Goal: Task Accomplishment & Management: Use online tool/utility

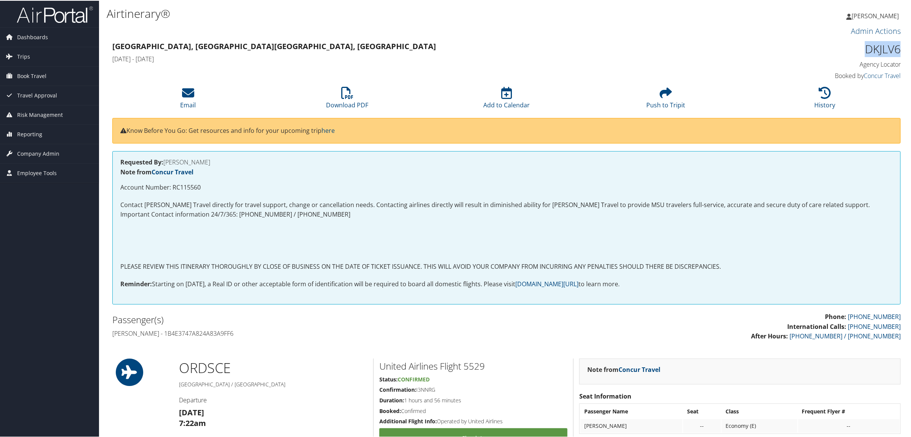
drag, startPoint x: 860, startPoint y: 52, endPoint x: 900, endPoint y: 54, distance: 40.4
click at [900, 54] on div "DKJLV6 Agency Locator Agency Locator DKJLV6 Booked by Concur Travel Booked by C…" at bounding box center [807, 60] width 200 height 43
copy h1 "DKJLV6"
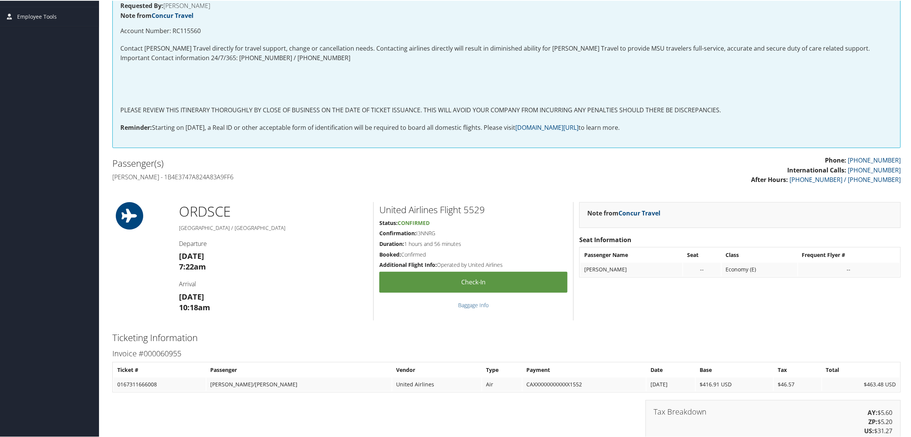
scroll to position [238, 0]
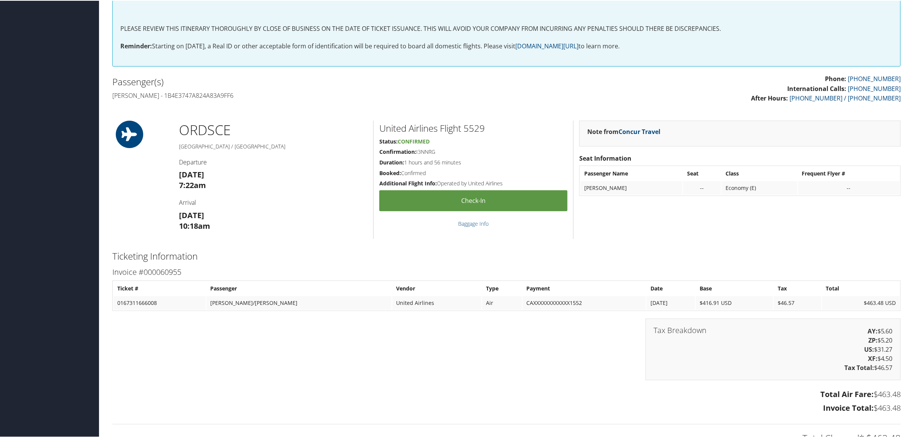
click at [428, 415] on div "Total Air Fare: $463.48 Invoice Total: $463.48" at bounding box center [507, 402] width 800 height 29
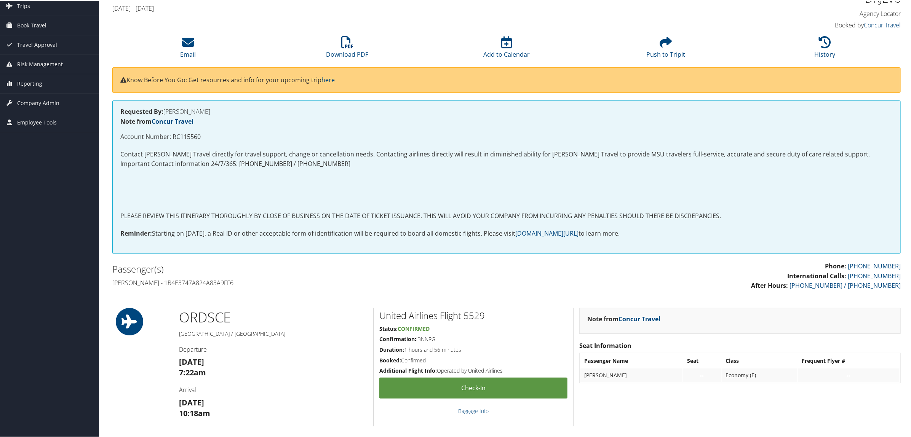
scroll to position [48, 0]
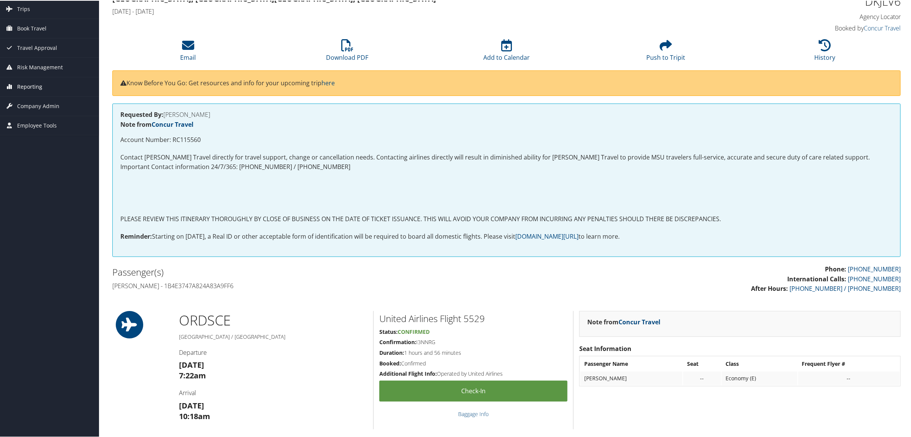
click at [37, 86] on span "Reporting" at bounding box center [29, 86] width 25 height 19
click at [53, 138] on link "Virtual Pay Lookup" at bounding box center [49, 135] width 99 height 11
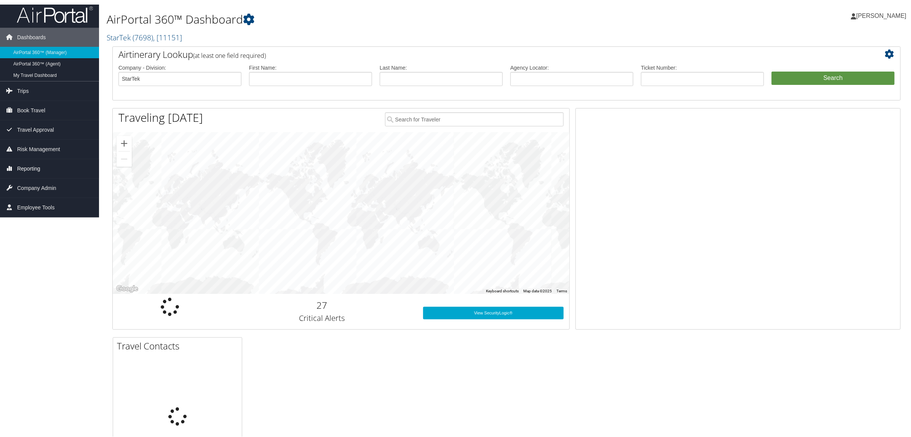
click at [39, 170] on span "Reporting" at bounding box center [28, 168] width 23 height 19
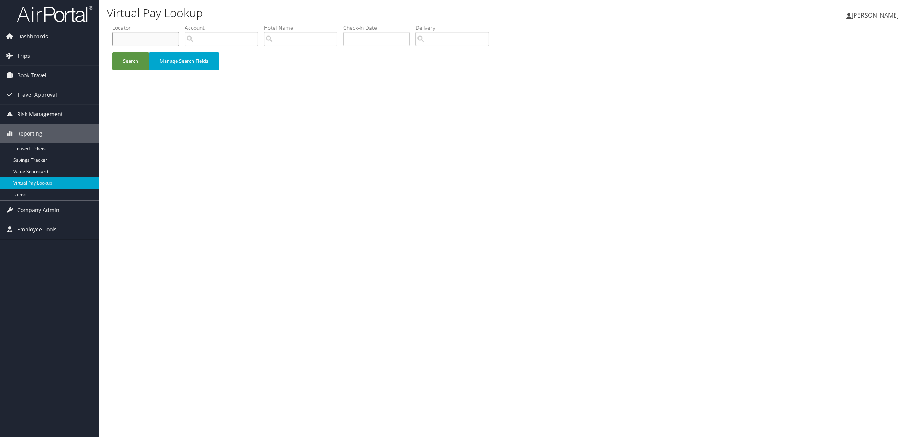
paste input "DJSQCG"
type input "DJSQCG"
click at [136, 55] on button "Search" at bounding box center [130, 61] width 37 height 18
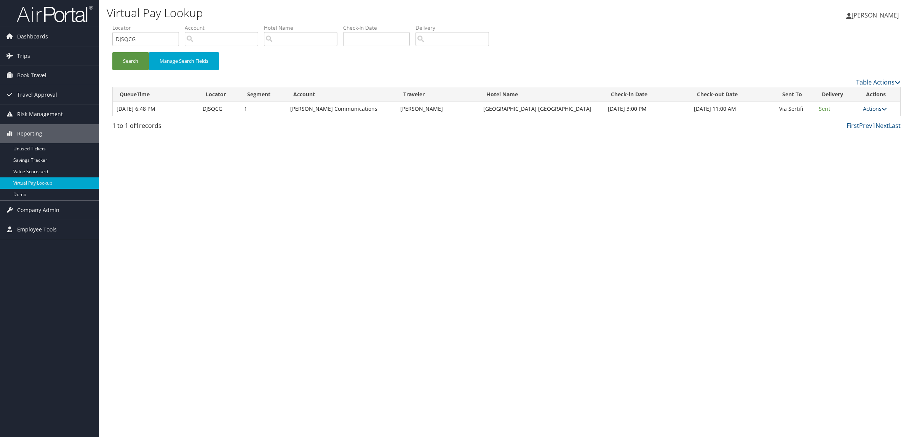
click at [868, 109] on link "Actions" at bounding box center [875, 108] width 24 height 7
click at [855, 127] on link "Logs" at bounding box center [862, 133] width 48 height 13
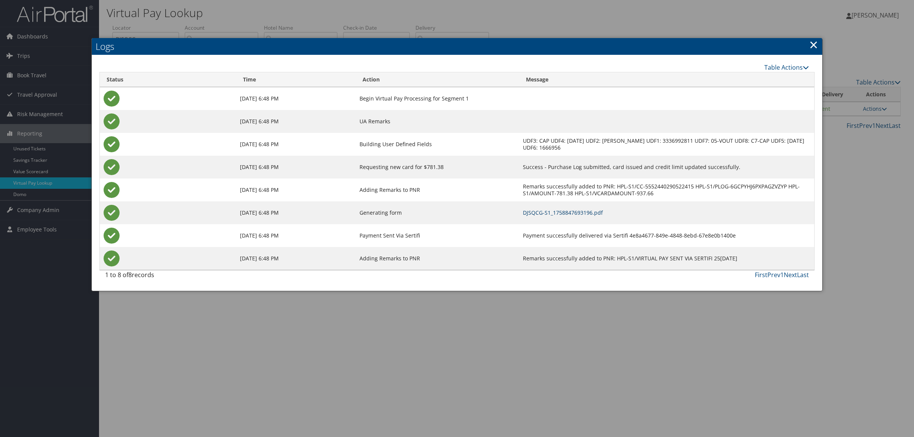
click at [572, 213] on link "DJSQCG-S1_1758847693196.pdf" at bounding box center [563, 212] width 80 height 7
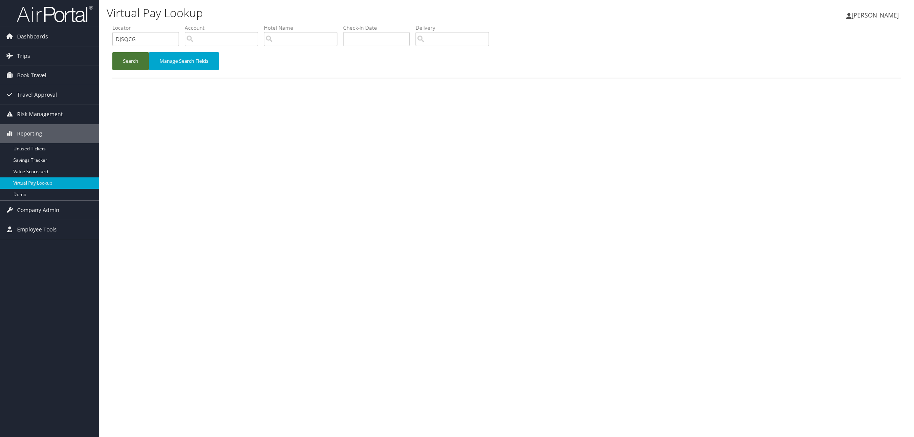
click at [134, 60] on button "Search" at bounding box center [130, 61] width 37 height 18
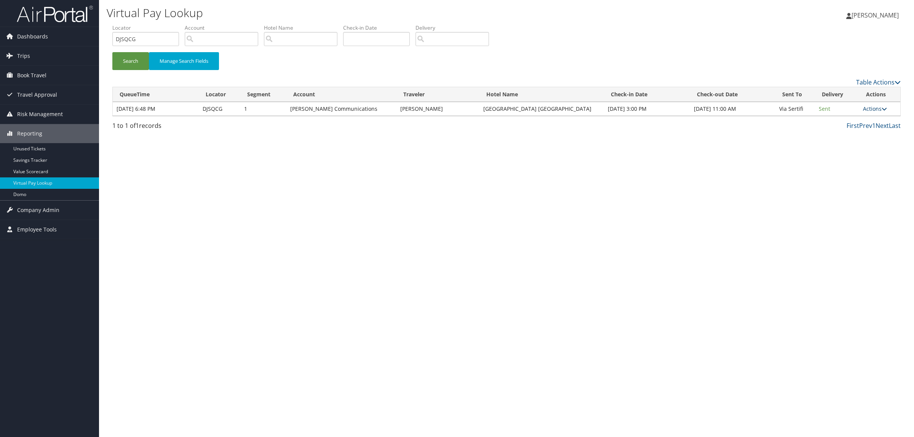
click at [878, 110] on link "Actions" at bounding box center [875, 108] width 24 height 7
click at [869, 122] on link "Resend" at bounding box center [862, 120] width 48 height 13
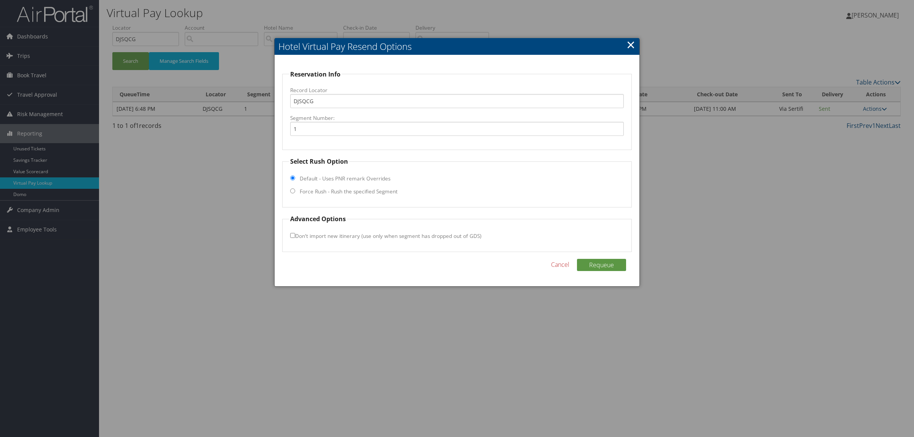
click at [376, 191] on label "Force Rush - Rush the specified Segment" at bounding box center [349, 192] width 98 height 8
click at [295, 191] on input "Force Rush - Rush the specified Segment" at bounding box center [292, 191] width 5 height 5
radio input "true"
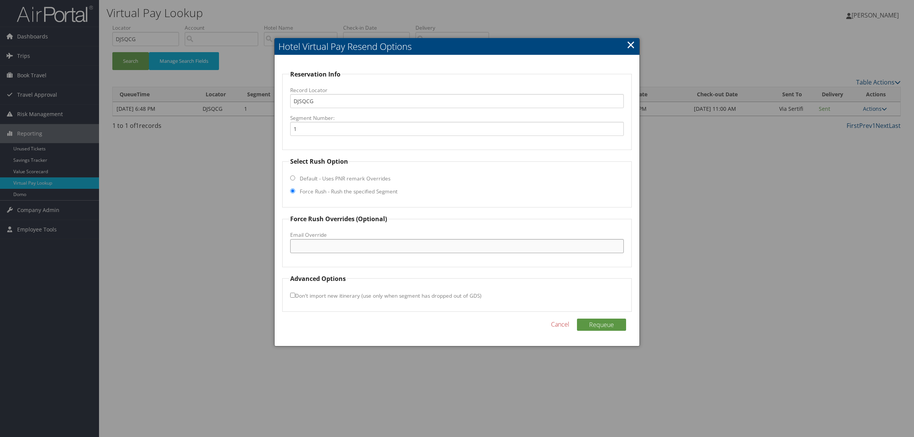
click at [368, 247] on input "Email Override" at bounding box center [457, 246] width 334 height 14
type input "hgiepfrontdesk@gmail.com"
click at [603, 325] on button "Requeue" at bounding box center [601, 325] width 49 height 12
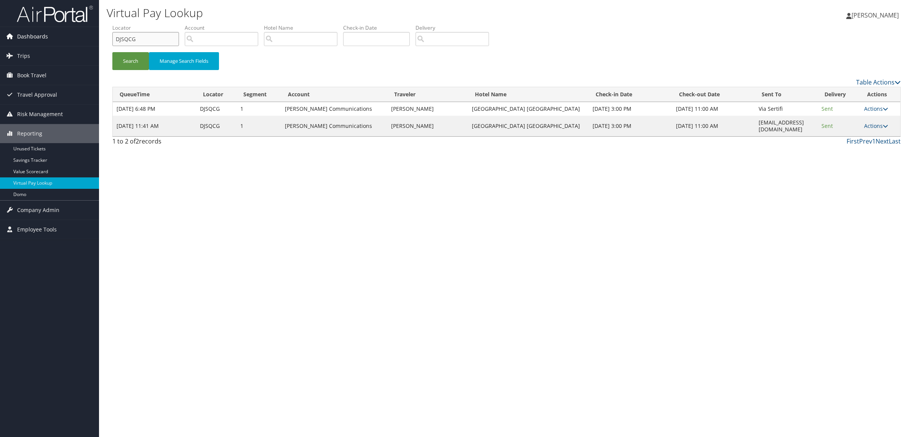
drag, startPoint x: 143, startPoint y: 36, endPoint x: 80, endPoint y: 39, distance: 62.9
click at [80, 39] on div "Dashboards AirPortal 360™ (Manager) AirPortal 360™ (Agent) My Travel Dashboard …" at bounding box center [457, 218] width 914 height 437
paste input "KHJR4"
type input "DKHJR4"
click at [141, 60] on button "Search" at bounding box center [130, 61] width 37 height 18
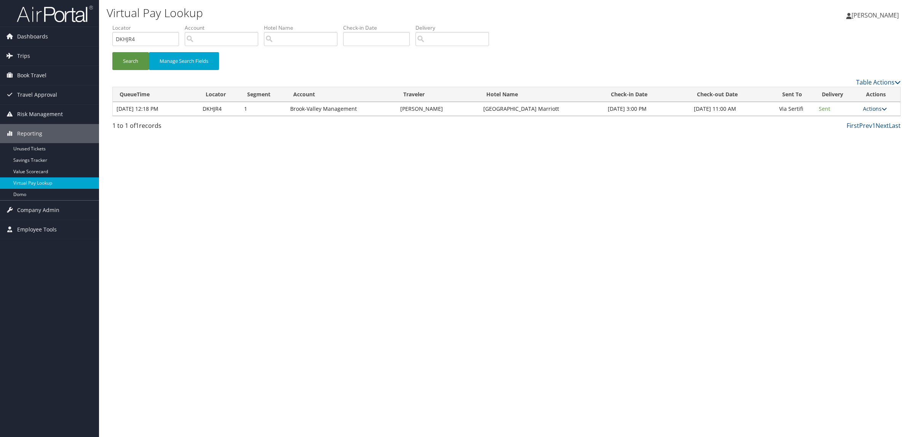
click at [874, 111] on link "Actions" at bounding box center [875, 108] width 24 height 7
click at [852, 133] on link "Logs" at bounding box center [862, 133] width 48 height 13
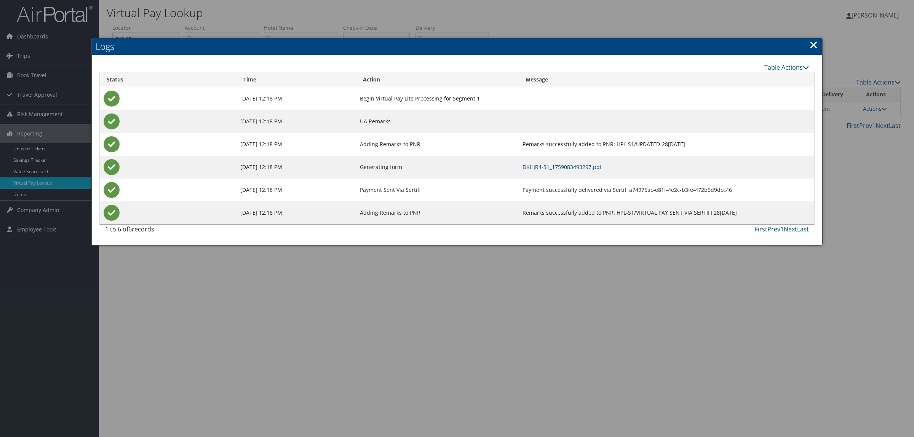
click at [574, 167] on link "DKHJR4-S1_1759083493297.pdf" at bounding box center [562, 166] width 79 height 7
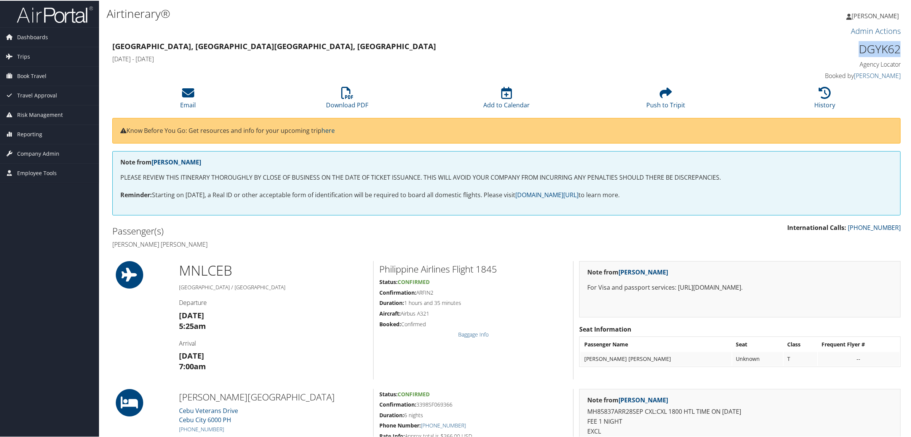
drag, startPoint x: 869, startPoint y: 46, endPoint x: 897, endPoint y: 48, distance: 28.2
click at [897, 48] on h1 "DGYK62" at bounding box center [807, 48] width 189 height 16
copy h1 "DGYK62"
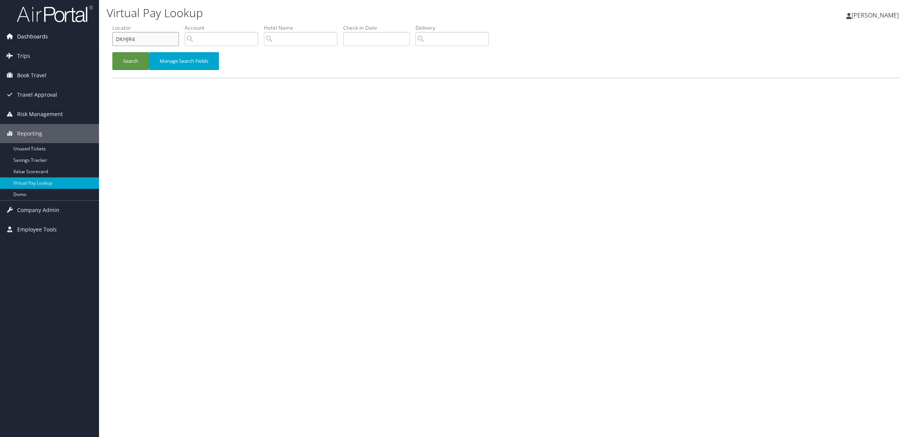
drag, startPoint x: 135, startPoint y: 35, endPoint x: 65, endPoint y: 35, distance: 70.1
click at [65, 35] on div "Dashboards AirPortal 360™ (Manager) AirPortal 360™ (Agent) My Travel Dashboard …" at bounding box center [457, 218] width 914 height 437
paste input "CXQDTP"
click at [136, 67] on button "Search" at bounding box center [130, 61] width 37 height 18
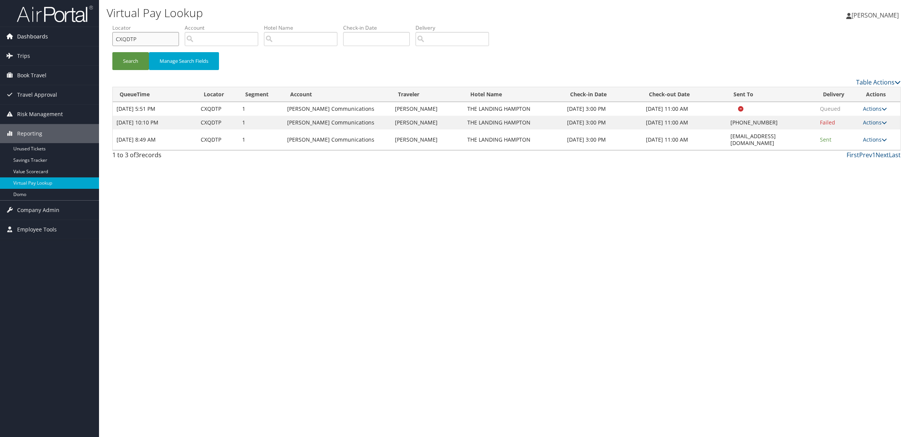
drag, startPoint x: 145, startPoint y: 40, endPoint x: 14, endPoint y: 29, distance: 130.9
click at [14, 29] on div "Dashboards AirPortal 360™ (Manager) AirPortal 360™ (Agent) My Travel Dashboard …" at bounding box center [457, 218] width 914 height 437
paste input "DKV49M"
type input "DKV49M"
drag, startPoint x: 730, startPoint y: 135, endPoint x: 789, endPoint y: 136, distance: 58.7
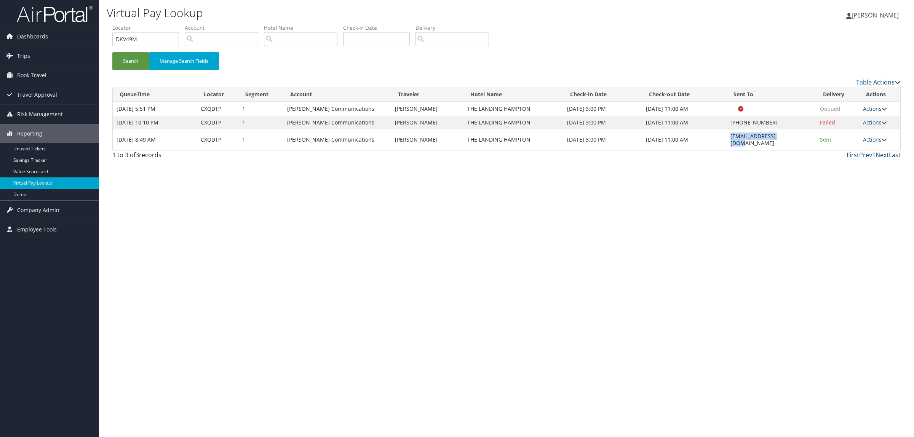
click at [789, 136] on td "RICDL_gm@hilton.com" at bounding box center [772, 140] width 90 height 21
copy td "RICDL_gm@hilton.com"
click at [143, 56] on button "Search" at bounding box center [130, 61] width 37 height 18
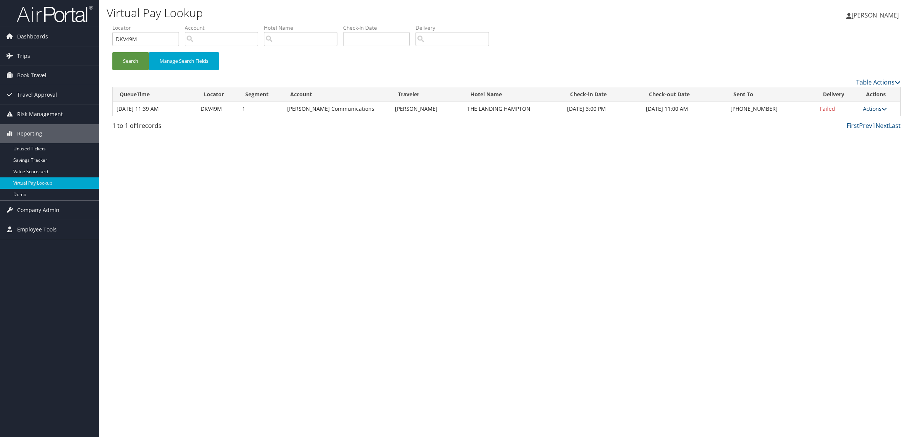
click at [874, 108] on link "Actions" at bounding box center [875, 108] width 24 height 7
click at [873, 113] on ul "Resend Logs Delivery Information View Itinerary" at bounding box center [854, 139] width 68 height 53
click at [885, 105] on link "Actions" at bounding box center [875, 108] width 24 height 7
click at [870, 115] on link "Resend" at bounding box center [852, 120] width 65 height 13
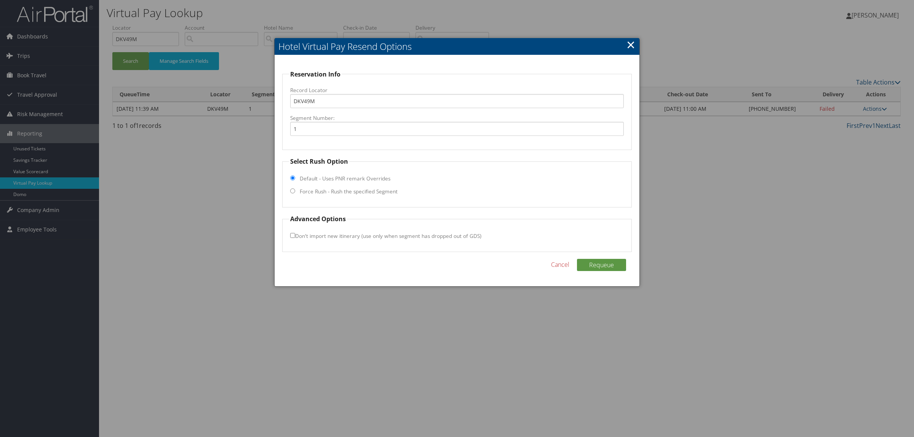
click at [360, 183] on fieldset "Select Rush Option Default - Uses PNR remark Overrides Force Rush - Rush the sp…" at bounding box center [457, 182] width 350 height 51
click at [363, 189] on label "Force Rush - Rush the specified Segment" at bounding box center [349, 192] width 98 height 8
click at [295, 189] on input "Force Rush - Rush the specified Segment" at bounding box center [292, 191] width 5 height 5
radio input "true"
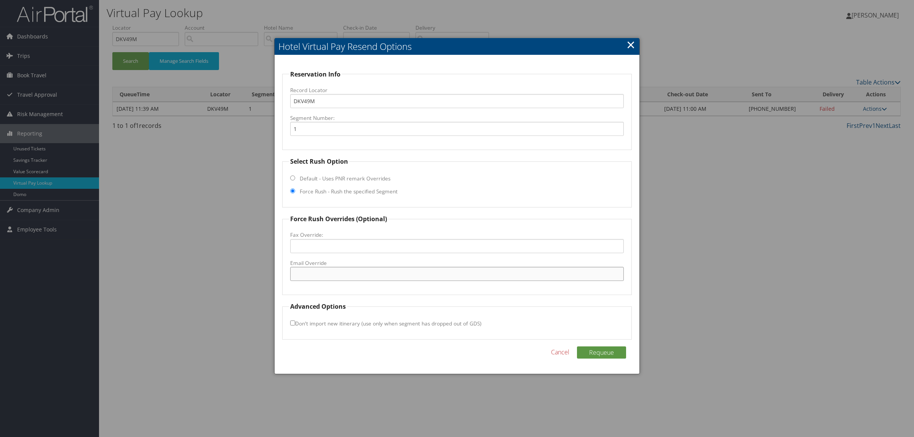
click at [352, 271] on input "Email Override" at bounding box center [457, 274] width 334 height 14
paste input "RICDL_gm@hilton.com"
type input "RICDL_gm@hilton.com"
click at [609, 354] on button "Requeue" at bounding box center [601, 353] width 49 height 12
